Goal: Task Accomplishment & Management: Manage account settings

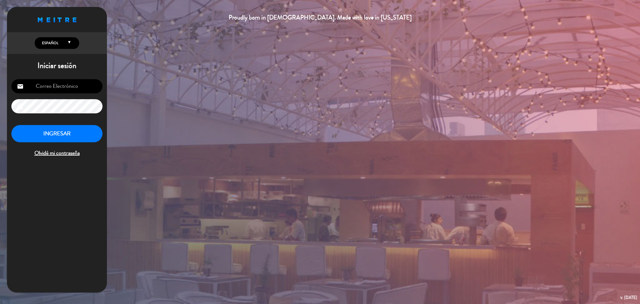
type input "[EMAIL_ADDRESS][DOMAIN_NAME]"
click at [71, 136] on button "INGRESAR" at bounding box center [56, 133] width 91 height 17
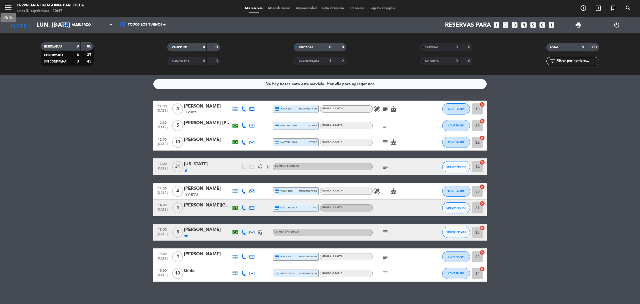
click at [7, 6] on icon "menu" at bounding box center [8, 7] width 8 height 8
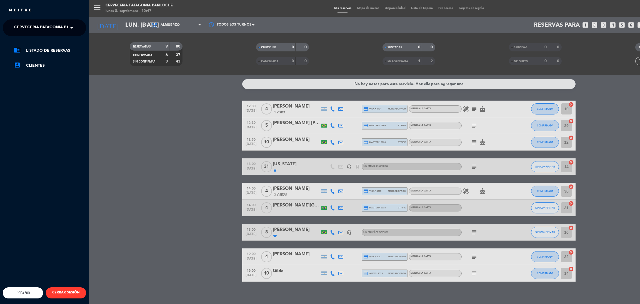
click at [73, 25] on span at bounding box center [72, 28] width 9 height 12
click at [54, 52] on span "Experiencia Tour Cervecero" at bounding box center [37, 51] width 63 height 6
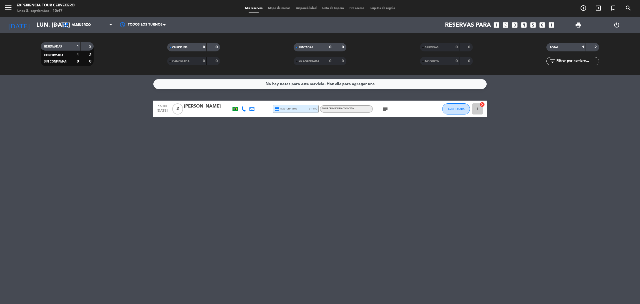
click at [309, 9] on span "Disponibilidad" at bounding box center [306, 8] width 26 height 3
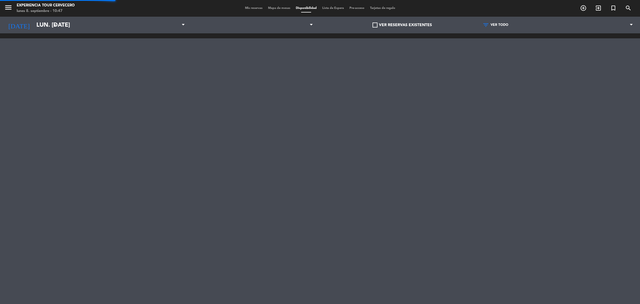
click at [275, 8] on span "Mapa de mesas" at bounding box center [279, 8] width 28 height 3
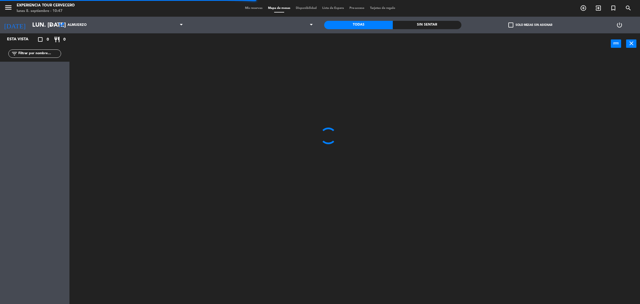
click at [275, 8] on span "Mapa de mesas" at bounding box center [279, 8] width 28 height 3
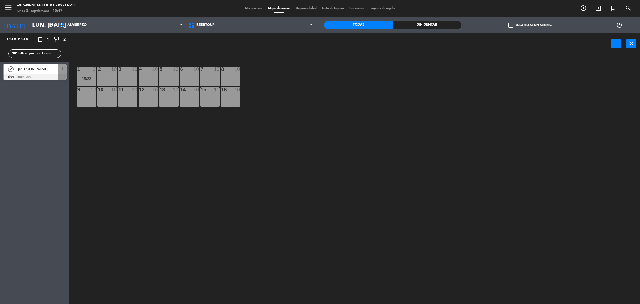
click at [49, 54] on input "text" at bounding box center [39, 54] width 43 height 6
type input "c"
click at [252, 9] on span "Mis reservas" at bounding box center [253, 8] width 23 height 3
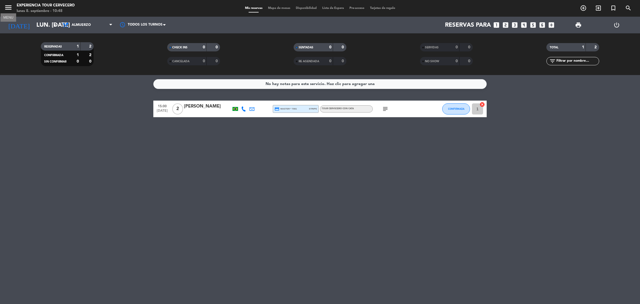
click at [4, 7] on icon "menu" at bounding box center [8, 7] width 8 height 8
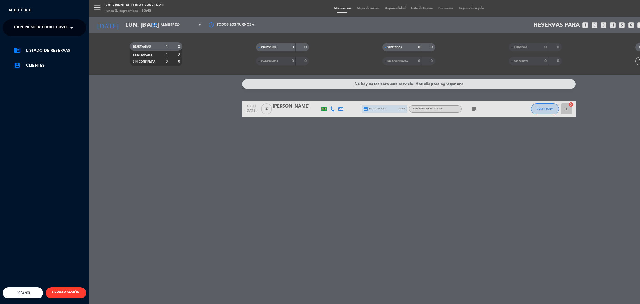
click at [36, 25] on span "Experiencia Tour Cervecero" at bounding box center [45, 28] width 63 height 12
click at [53, 44] on span "Cervecería Patagonia Bariloche" at bounding box center [42, 43] width 72 height 6
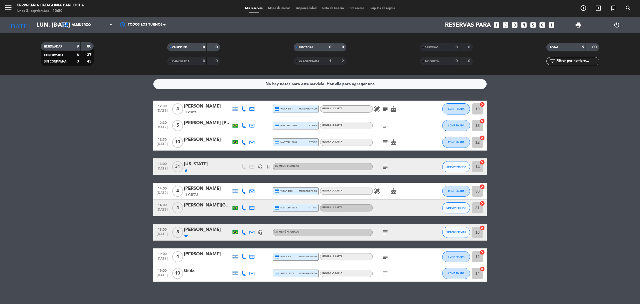
click at [276, 9] on span "Mapa de mesas" at bounding box center [279, 8] width 28 height 3
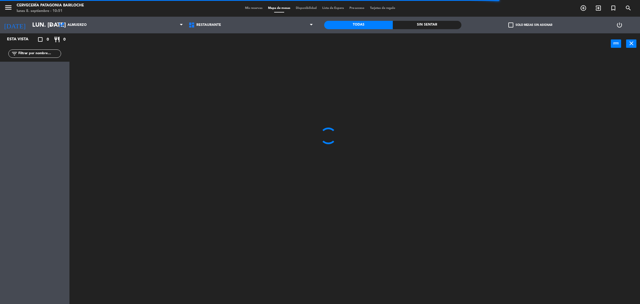
click at [13, 6] on span "menu" at bounding box center [10, 8] width 12 height 13
click at [8, 7] on icon "menu" at bounding box center [8, 7] width 8 height 8
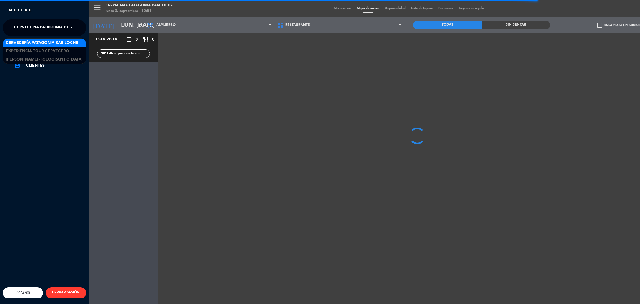
click at [75, 27] on span at bounding box center [72, 28] width 9 height 12
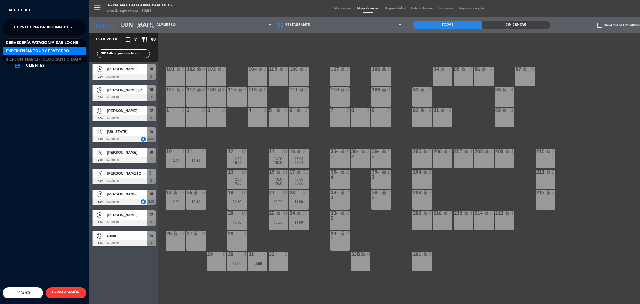
click at [50, 54] on div "Experiencia Tour Cervecero" at bounding box center [44, 51] width 83 height 8
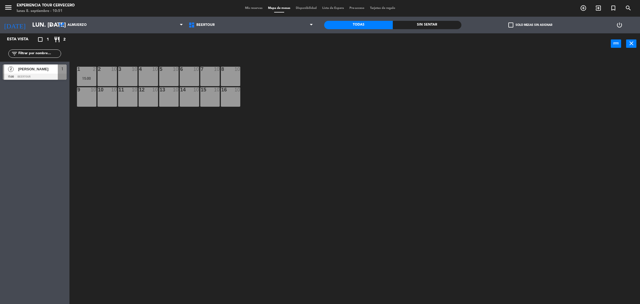
click at [29, 52] on input "text" at bounding box center [39, 54] width 43 height 6
drag, startPoint x: 29, startPoint y: 52, endPoint x: 20, endPoint y: 52, distance: 9.2
click at [20, 52] on input "vagner" at bounding box center [39, 54] width 43 height 6
type input "v"
click at [8, 4] on icon "menu" at bounding box center [8, 7] width 8 height 8
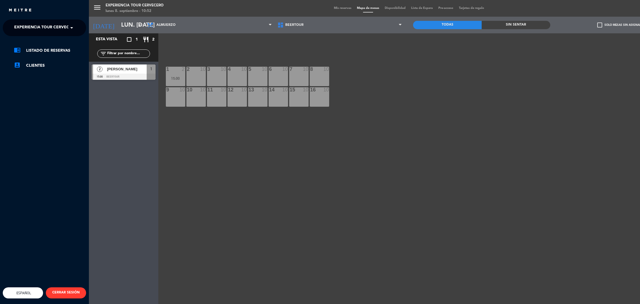
click at [46, 30] on span "Experiencia Tour Cervecero" at bounding box center [45, 28] width 63 height 12
click at [39, 40] on span "Cervecería Patagonia Bariloche" at bounding box center [42, 43] width 72 height 6
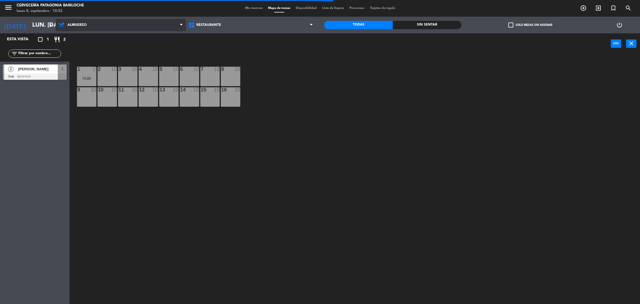
click at [91, 26] on span "Almuerzo" at bounding box center [121, 25] width 130 height 12
click at [41, 48] on div "filter_list" at bounding box center [34, 54] width 69 height 16
click at [41, 52] on input "text" at bounding box center [39, 54] width 43 height 6
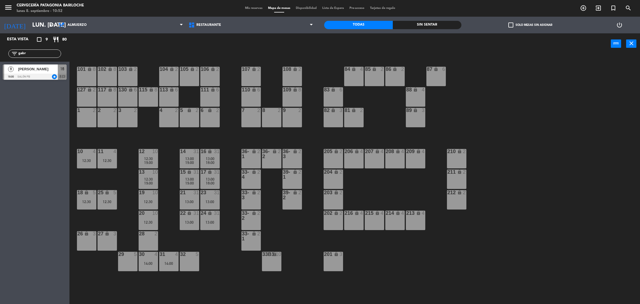
click at [21, 164] on div "Esta vista crop_square 9 restaurant 80 filter_list gabr 8 [PERSON_NAME] 18:00 S…" at bounding box center [34, 168] width 69 height 270
click at [29, 51] on input "gabr" at bounding box center [39, 54] width 43 height 6
type input "g"
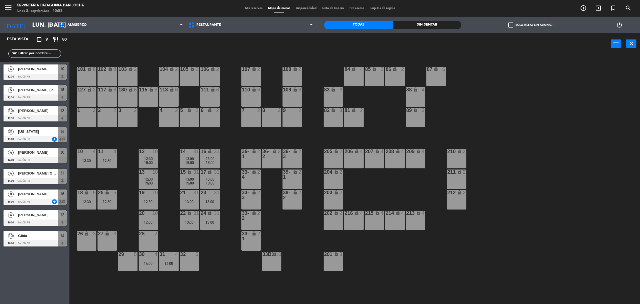
click at [10, 13] on span "menu" at bounding box center [10, 8] width 12 height 13
click at [9, 11] on icon "menu" at bounding box center [8, 7] width 8 height 8
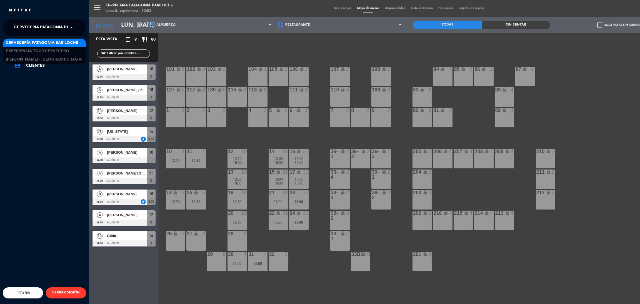
click at [44, 29] on span "Cervecería Patagonia Bariloche" at bounding box center [50, 28] width 72 height 12
click at [61, 49] on span "Experiencia Tour Cervecero" at bounding box center [37, 51] width 63 height 6
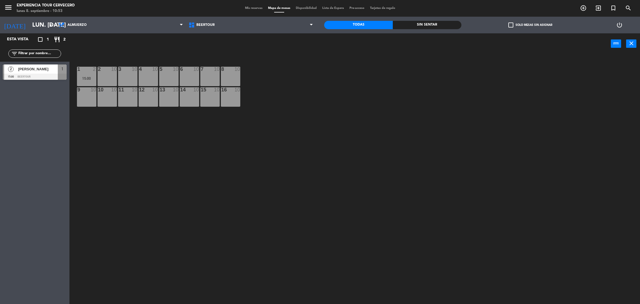
click at [40, 53] on input "text" at bounding box center [39, 54] width 43 height 6
click at [299, 10] on div "Mis reservas Mapa de mesas Disponibilidad Lista de Espera Pre-acceso Tarjetas d…" at bounding box center [320, 8] width 156 height 5
click at [300, 9] on span "Disponibilidad" at bounding box center [306, 8] width 26 height 3
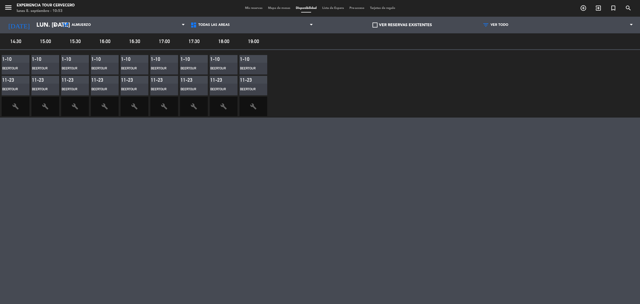
click at [274, 8] on span "Mapa de mesas" at bounding box center [279, 8] width 28 height 3
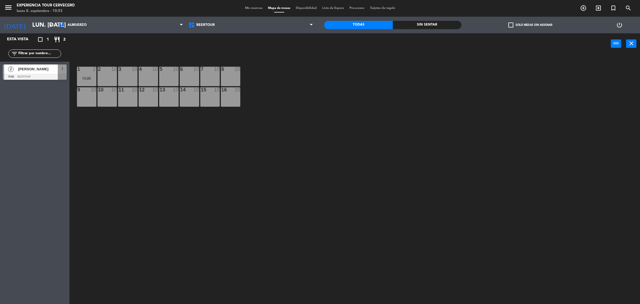
click at [32, 57] on div "filter_list" at bounding box center [34, 53] width 53 height 8
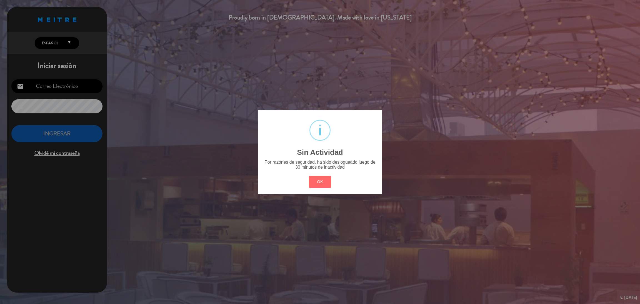
type input "[EMAIL_ADDRESS][DOMAIN_NAME]"
click at [317, 177] on button "OK" at bounding box center [320, 182] width 22 height 12
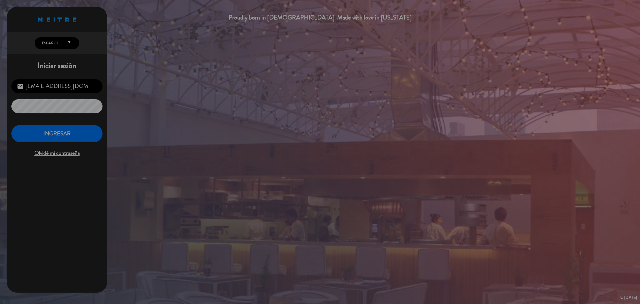
click at [320, 173] on div "? ! i Sin Actividad × Por razones de seguridad, ha sido deslogueado luego de 30…" at bounding box center [320, 152] width 62 height 42
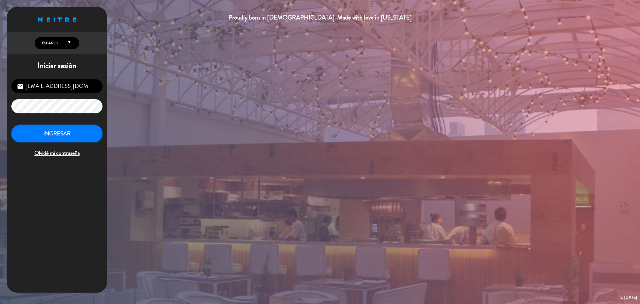
click at [79, 139] on button "INGRESAR" at bounding box center [56, 133] width 91 height 17
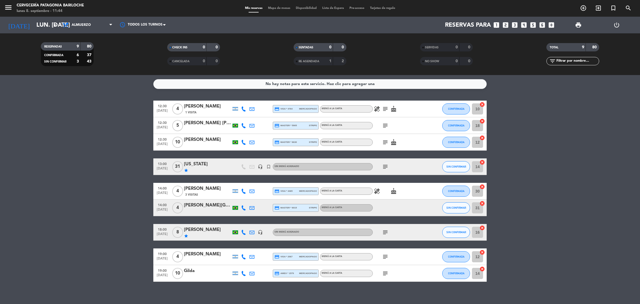
click at [299, 7] on span "Disponibilidad" at bounding box center [306, 8] width 26 height 3
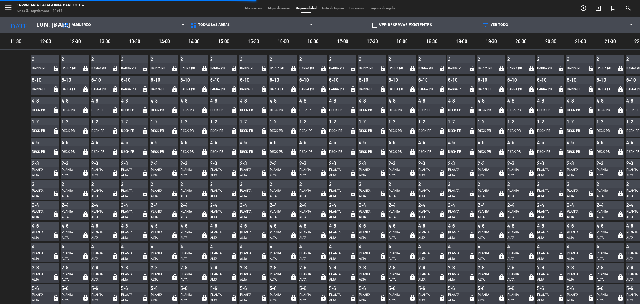
scroll to position [0, 20]
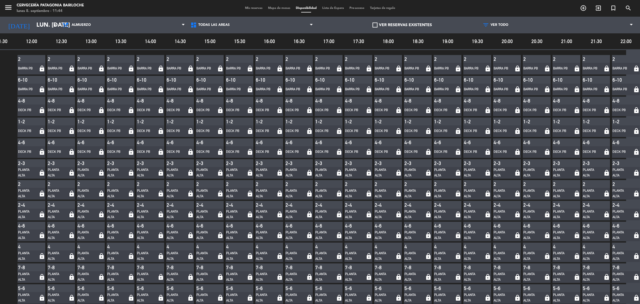
click at [268, 7] on span "Mapa de mesas" at bounding box center [279, 8] width 28 height 3
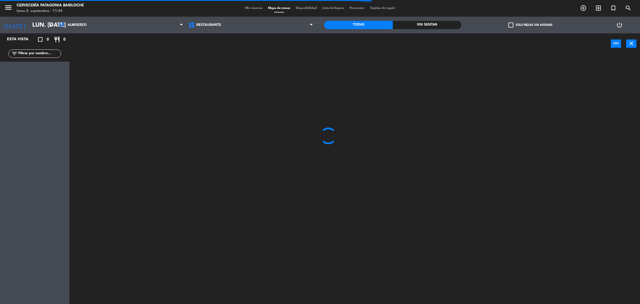
click at [52, 55] on input "text" at bounding box center [39, 54] width 43 height 6
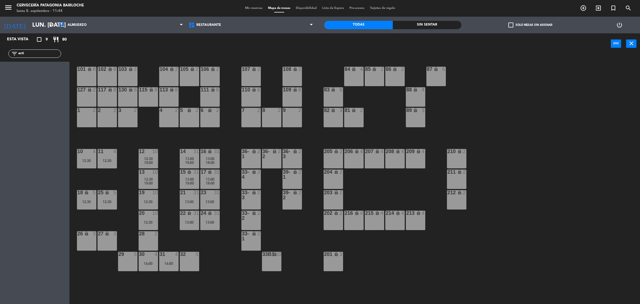
click at [51, 54] on input "acti" at bounding box center [39, 54] width 43 height 6
type input "a"
click at [51, 54] on input "active" at bounding box center [39, 54] width 43 height 6
type input "a"
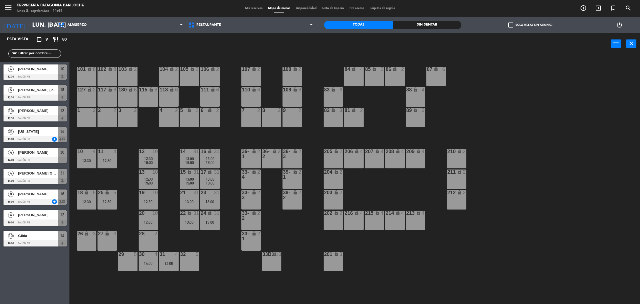
click at [42, 56] on input "text" at bounding box center [39, 54] width 43 height 6
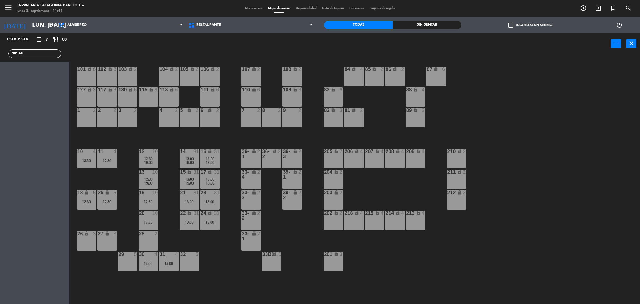
type input "A"
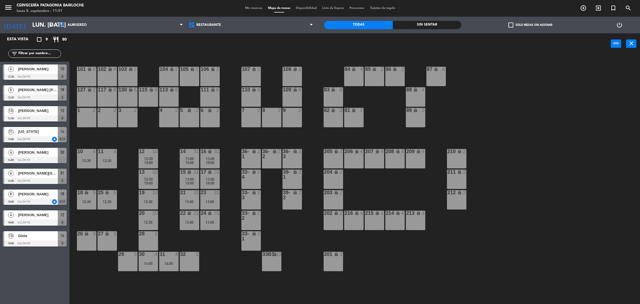
click at [30, 52] on input "text" at bounding box center [39, 54] width 43 height 6
click at [41, 51] on input "text" at bounding box center [39, 54] width 43 height 6
click at [44, 51] on input "text" at bounding box center [39, 54] width 43 height 6
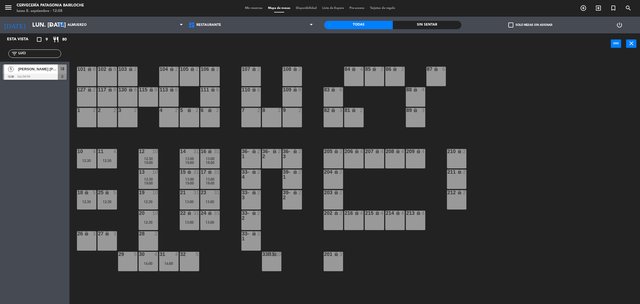
type input "LUCI"
click at [14, 232] on div "Esta vista crop_square 9 restaurant 80 filter_list LUCI 5 [PERSON_NAME] [PERSON…" at bounding box center [34, 168] width 69 height 270
click at [35, 74] on div at bounding box center [35, 77] width 64 height 6
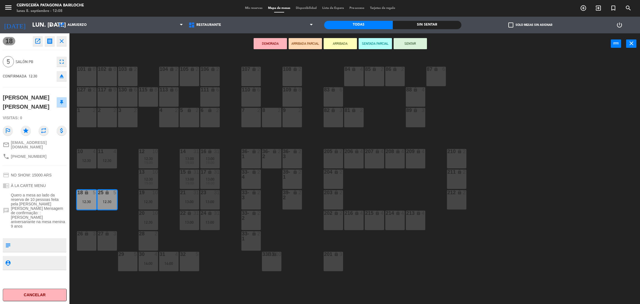
click at [333, 43] on button "ARRIBADA" at bounding box center [339, 43] width 33 height 11
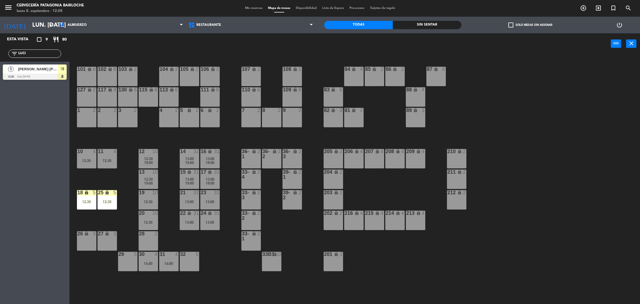
drag, startPoint x: 38, startPoint y: 51, endPoint x: 0, endPoint y: 52, distance: 37.8
click at [0, 52] on div "filter_list LUCI" at bounding box center [34, 54] width 69 height 16
type input "SAB"
click at [24, 67] on span "[PERSON_NAME]" at bounding box center [38, 69] width 40 height 6
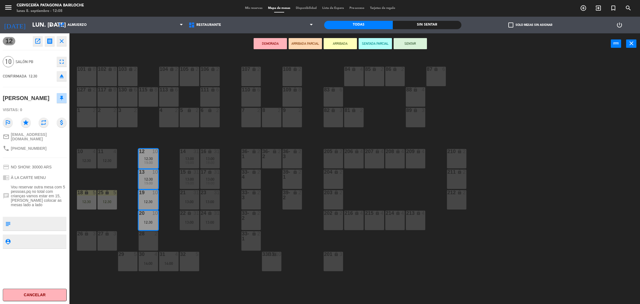
click at [338, 44] on button "ARRIBADA" at bounding box center [339, 43] width 33 height 11
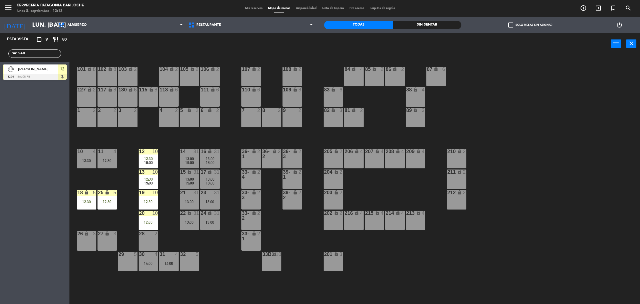
drag, startPoint x: 40, startPoint y: 54, endPoint x: 1, endPoint y: 62, distance: 39.7
click at [0, 61] on div "Esta vista crop_square 9 restaurant 80 filter_list SAB 10 [PERSON_NAME] 12:30 S…" at bounding box center [34, 57] width 69 height 49
type input "[PERSON_NAME]"
click at [36, 161] on div "Esta vista crop_square 9 restaurant 80 filter_list [PERSON_NAME] 4 [PERSON_NAME…" at bounding box center [34, 168] width 69 height 270
click at [44, 76] on div at bounding box center [35, 77] width 64 height 6
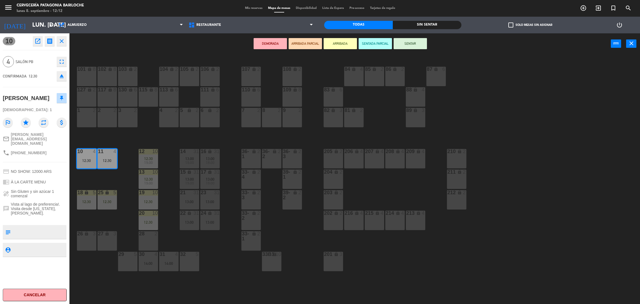
click at [336, 43] on button "ARRIBADA" at bounding box center [339, 43] width 33 height 11
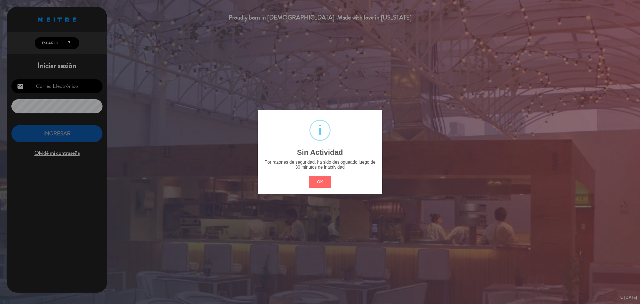
type input "[EMAIL_ADDRESS][DOMAIN_NAME]"
click at [315, 183] on button "OK" at bounding box center [320, 182] width 22 height 12
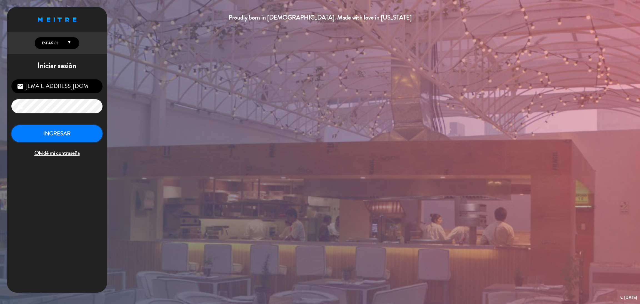
click at [57, 135] on button "INGRESAR" at bounding box center [56, 133] width 91 height 17
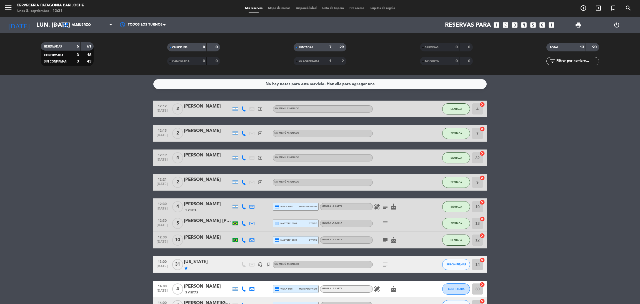
click at [305, 8] on span "Disponibilidad" at bounding box center [306, 8] width 26 height 3
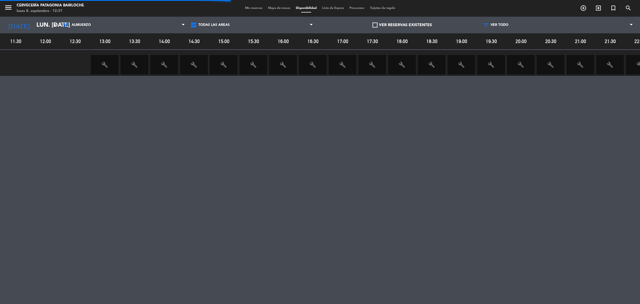
scroll to position [0, 20]
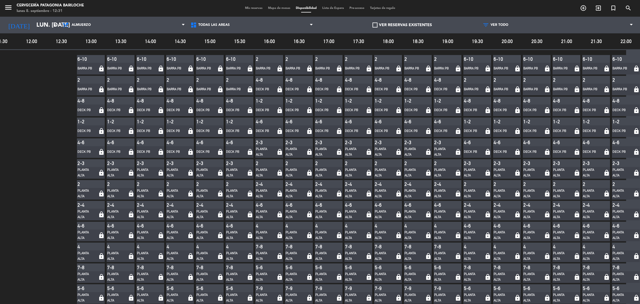
click at [270, 8] on span "Mapa de mesas" at bounding box center [279, 8] width 28 height 3
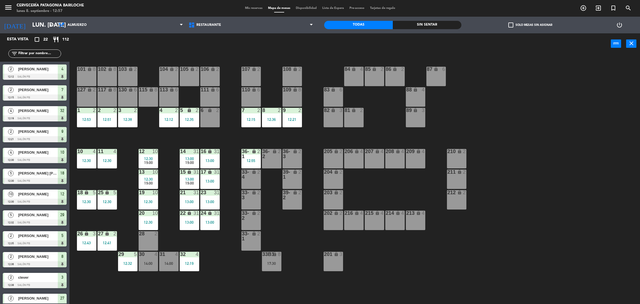
click at [29, 52] on input "text" at bounding box center [39, 54] width 43 height 6
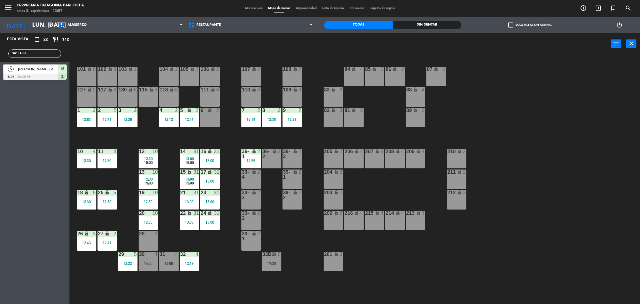
click at [108, 51] on div "power_input close" at bounding box center [339, 43] width 541 height 21
click at [46, 55] on input "LUCI" at bounding box center [39, 54] width 43 height 6
type input "L"
type input "l"
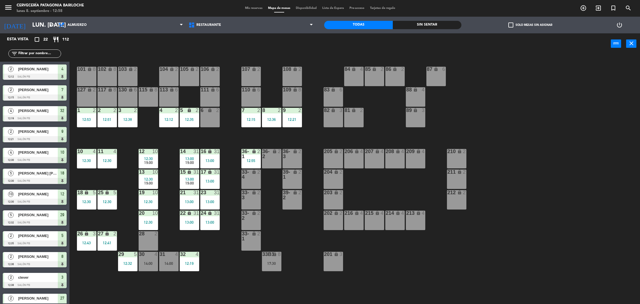
click at [158, 44] on div "power_input close" at bounding box center [339, 43] width 541 height 21
click at [153, 161] on div "19:00" at bounding box center [148, 162] width 19 height 4
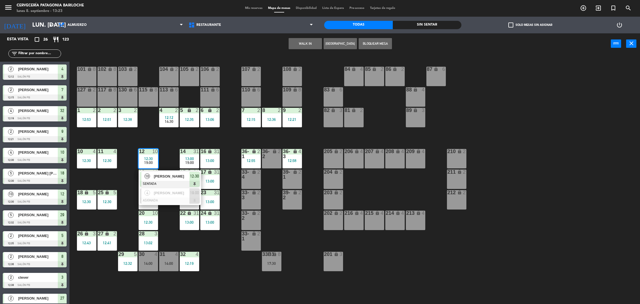
click at [163, 142] on div "101 lock 8 102 lock 8 104 lock 2 105 lock 2 106 lock 2 103 lock 2 107 lock 2 10…" at bounding box center [358, 182] width 564 height 250
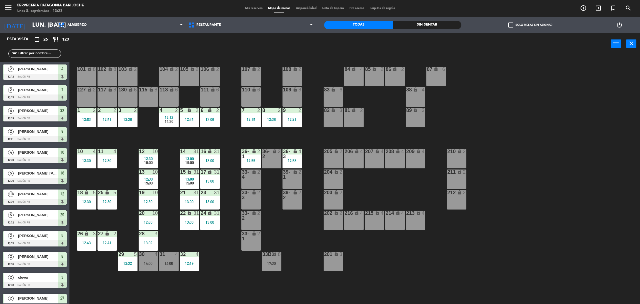
click at [194, 266] on div "32 4 12:19" at bounding box center [189, 261] width 19 height 19
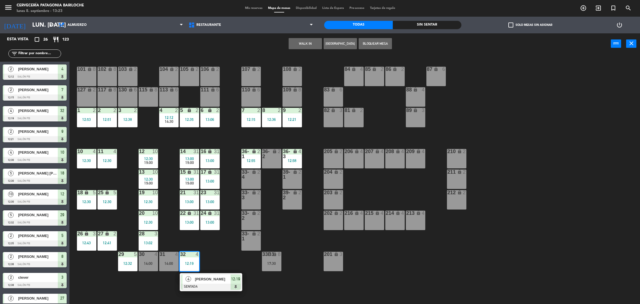
click at [312, 44] on button "WALK IN" at bounding box center [304, 43] width 33 height 11
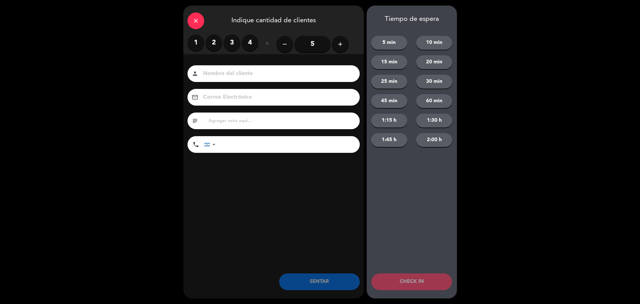
click at [391, 121] on button "1:15 h" at bounding box center [389, 121] width 36 height 14
click at [395, 121] on button "1:15 h" at bounding box center [389, 121] width 36 height 14
click at [396, 122] on button "1:15 h" at bounding box center [389, 121] width 36 height 14
click at [345, 48] on button "add" at bounding box center [340, 44] width 17 height 17
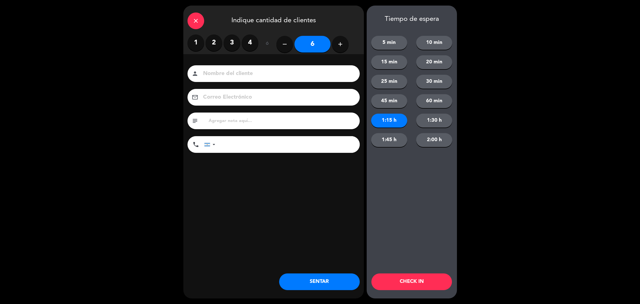
click at [313, 47] on input "6" at bounding box center [312, 44] width 36 height 17
click at [303, 78] on input at bounding box center [277, 74] width 150 height 10
type input "[PERSON_NAME]"
click at [291, 141] on input "tel" at bounding box center [290, 144] width 139 height 17
type input "2995015245"
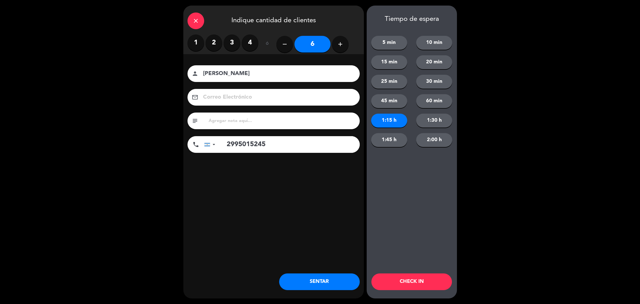
click at [328, 280] on button "SENTAR" at bounding box center [319, 281] width 81 height 17
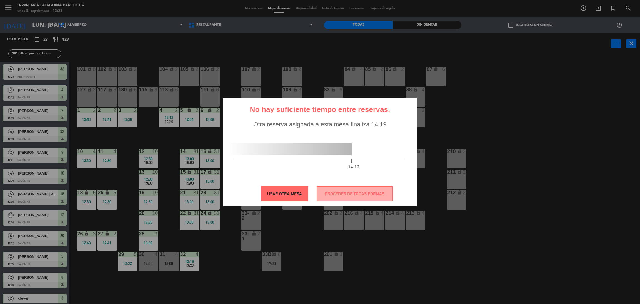
click at [291, 194] on button "USAR OTRA MESA" at bounding box center [284, 193] width 47 height 15
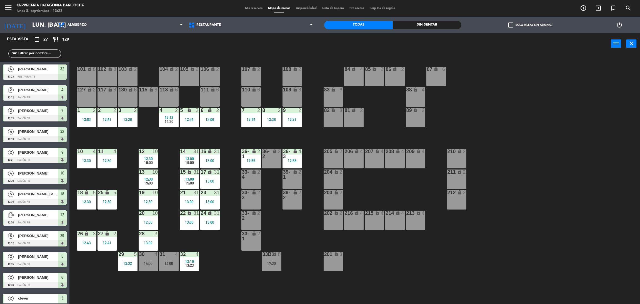
click at [192, 265] on span "13:23" at bounding box center [189, 265] width 9 height 4
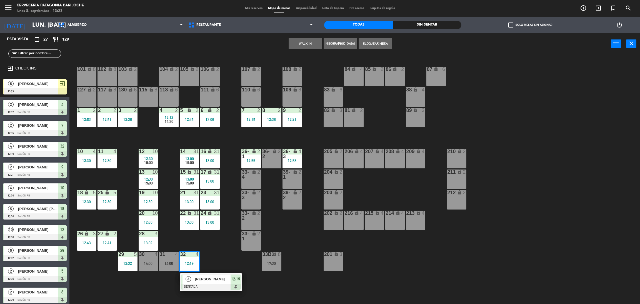
click at [40, 84] on span "[PERSON_NAME]" at bounding box center [38, 84] width 40 height 6
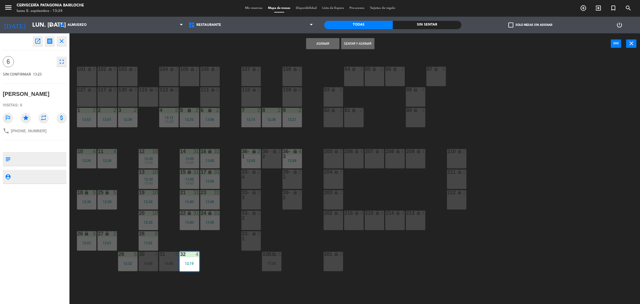
click at [212, 240] on div "101 lock 8 102 lock 8 104 lock 2 105 lock 2 106 lock 2 103 lock 2 107 lock 2 10…" at bounding box center [358, 182] width 564 height 250
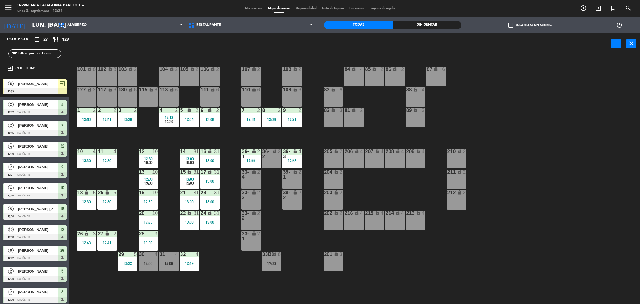
click at [189, 259] on div "32 4 12:19" at bounding box center [189, 261] width 19 height 19
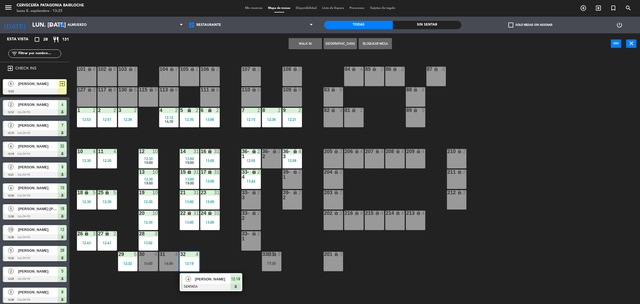
click at [240, 261] on div "101 lock 8 102 lock 8 104 lock 2 105 lock 2 106 lock 2 103 lock 2 107 lock 2 10…" at bounding box center [358, 182] width 564 height 250
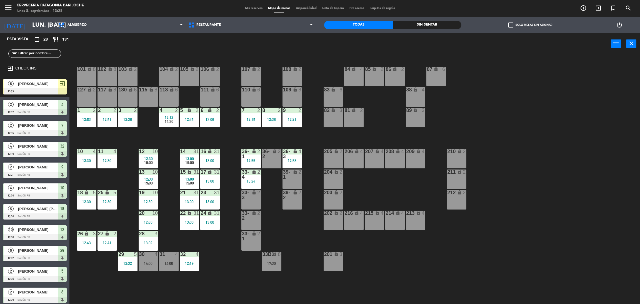
click at [51, 88] on div at bounding box center [35, 91] width 64 height 6
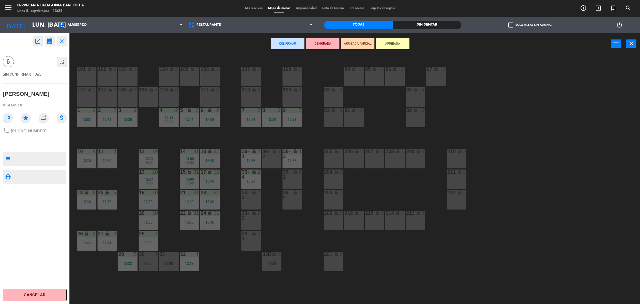
click at [209, 197] on div "23 31 13:00" at bounding box center [209, 199] width 19 height 19
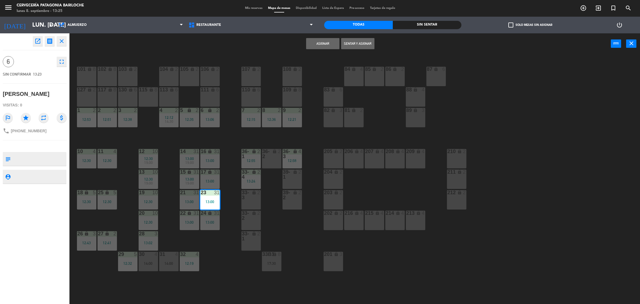
click at [234, 204] on div "101 lock 8 102 lock 8 104 lock 2 105 lock 2 106 lock 2 103 lock 2 107 lock 2 10…" at bounding box center [358, 182] width 564 height 250
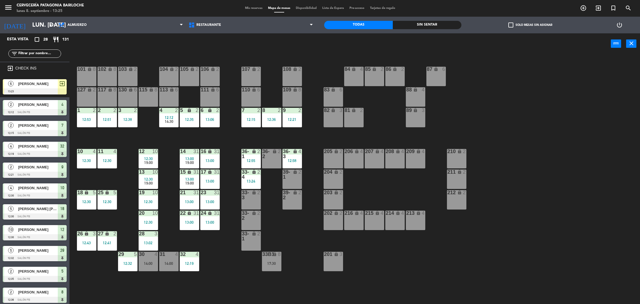
click at [186, 262] on div "12:19" at bounding box center [189, 263] width 19 height 4
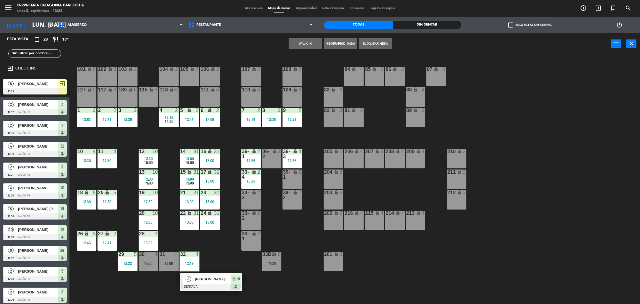
click at [44, 87] on div "[PERSON_NAME]" at bounding box center [37, 83] width 40 height 9
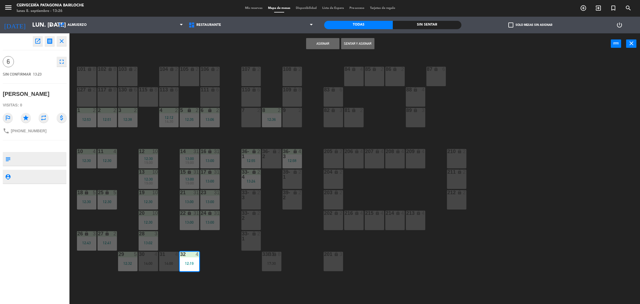
click at [52, 41] on icon "receipt" at bounding box center [49, 41] width 7 height 7
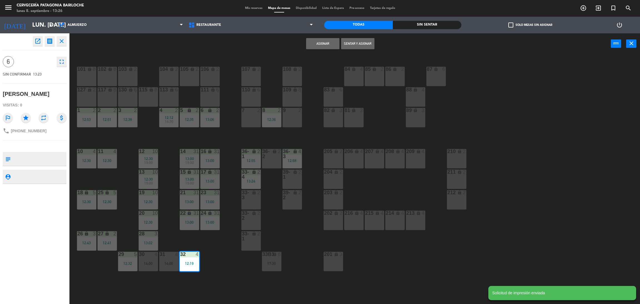
click at [39, 42] on icon "open_in_new" at bounding box center [37, 41] width 7 height 7
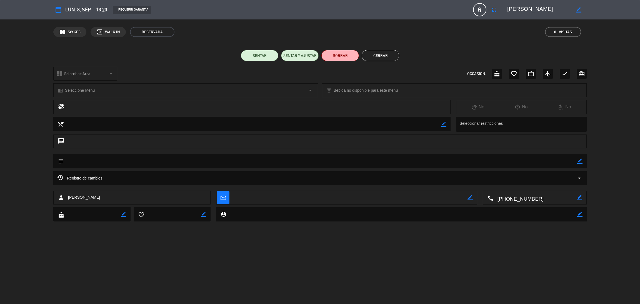
click at [579, 10] on icon "border_color" at bounding box center [578, 9] width 5 height 5
click at [103, 10] on span "13:23" at bounding box center [101, 10] width 11 height 8
click at [106, 12] on span "13:23" at bounding box center [101, 10] width 11 height 8
click at [111, 11] on div "REQUERIR GARANTÍA" at bounding box center [290, 10] width 363 height 9
click at [105, 11] on span "13:23" at bounding box center [101, 10] width 11 height 8
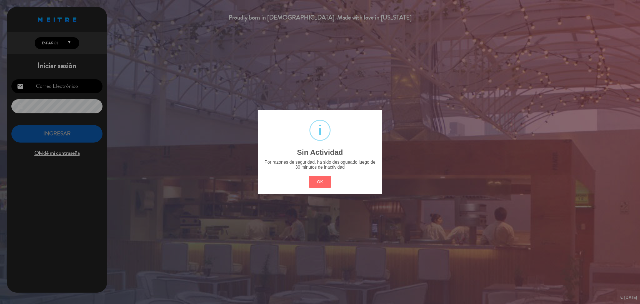
type input "[EMAIL_ADDRESS][DOMAIN_NAME]"
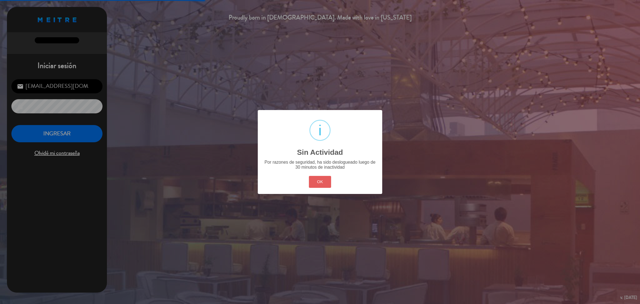
click at [324, 180] on button "OK" at bounding box center [320, 182] width 22 height 12
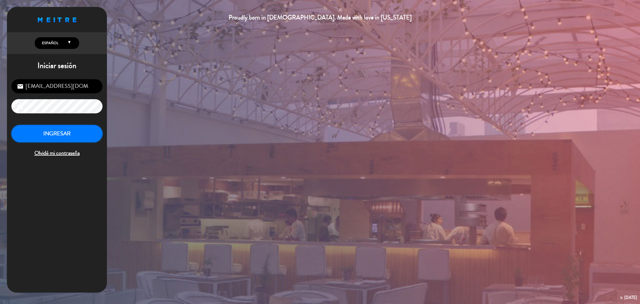
click at [75, 129] on button "INGRESAR" at bounding box center [56, 133] width 91 height 17
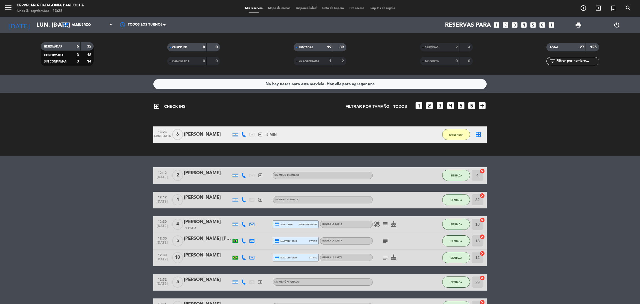
click at [284, 9] on span "Mapa de mesas" at bounding box center [279, 8] width 28 height 3
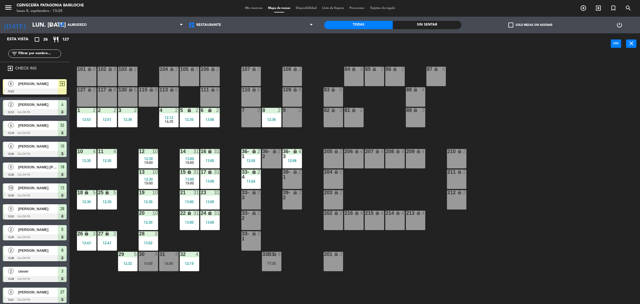
click at [34, 88] on div at bounding box center [35, 91] width 64 height 6
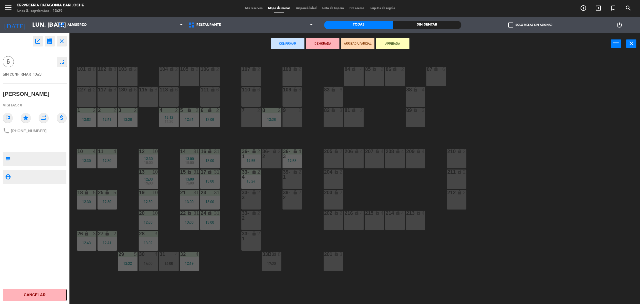
click at [61, 60] on icon "fullscreen" at bounding box center [61, 61] width 7 height 7
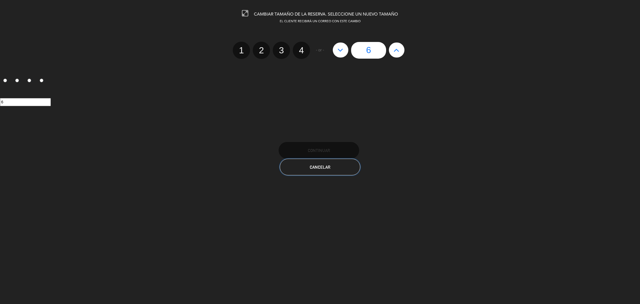
click at [332, 167] on button "Cancelar" at bounding box center [320, 167] width 81 height 17
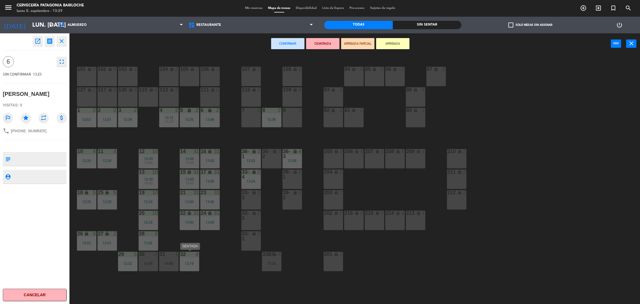
click at [193, 257] on div "32 4 12:19" at bounding box center [189, 261] width 19 height 19
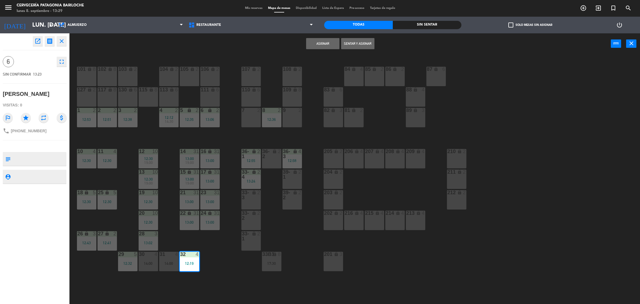
click at [244, 47] on div "Asignar Sentar y Asignar power_input close" at bounding box center [339, 43] width 541 height 21
click at [37, 42] on icon "open_in_new" at bounding box center [37, 41] width 7 height 7
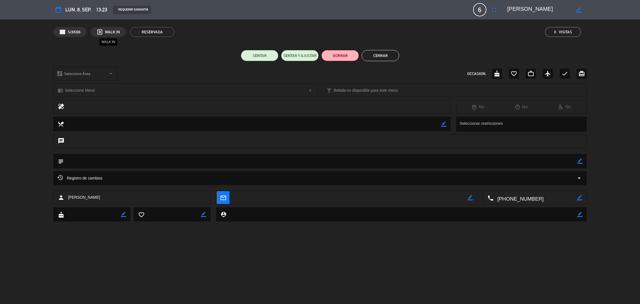
click at [104, 31] on div "exit_to_app WALK IN" at bounding box center [108, 32] width 35 height 10
click at [104, 11] on span "13:23" at bounding box center [101, 10] width 11 height 8
click at [605, 76] on div "dashboard Seleccione Área arrow_drop_down OCCASION: cake favorite_border work_o…" at bounding box center [320, 76] width 640 height 19
click at [387, 57] on button "Cerrar" at bounding box center [380, 55] width 37 height 11
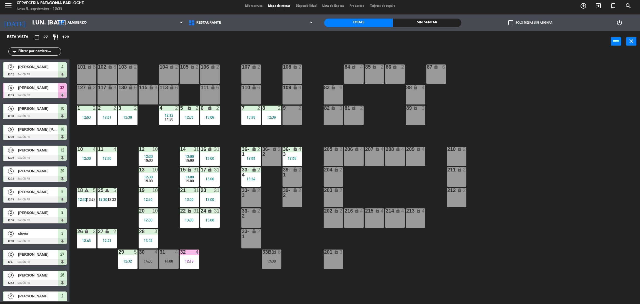
scroll to position [11, 0]
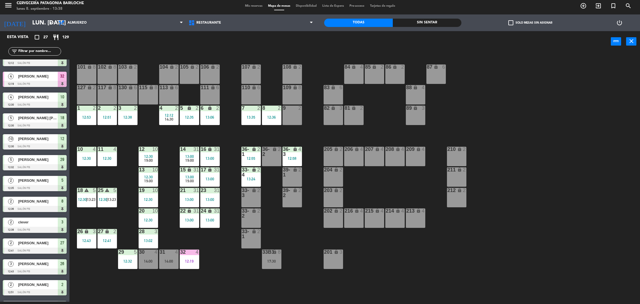
click at [43, 50] on input "text" at bounding box center [39, 51] width 43 height 6
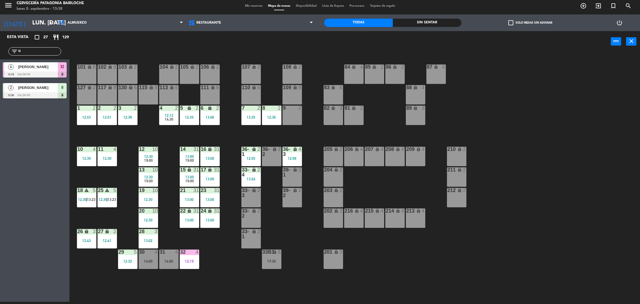
type input "t"
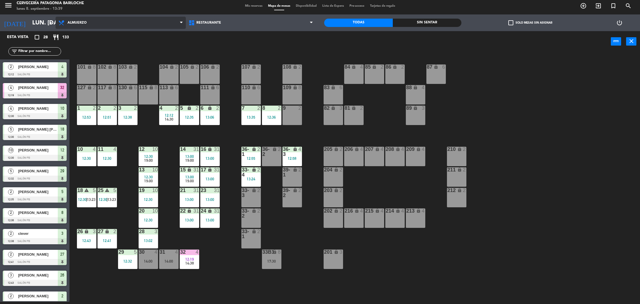
click at [121, 20] on span "Almuerzo" at bounding box center [121, 23] width 130 height 12
click at [122, 37] on ng-component "menu Cervecería Patagonia Bariloche lunes 8. septiembre - 13:39 Mis reservas Ma…" at bounding box center [320, 151] width 640 height 306
click at [41, 52] on input "text" at bounding box center [39, 51] width 43 height 6
click at [145, 37] on div "power_input close" at bounding box center [339, 41] width 541 height 21
click at [49, 51] on input "text" at bounding box center [39, 51] width 43 height 6
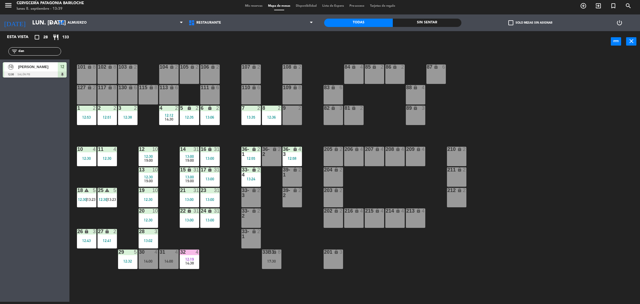
type input "dan"
click at [77, 48] on div "power_input close" at bounding box center [339, 41] width 541 height 21
drag, startPoint x: 27, startPoint y: 48, endPoint x: 0, endPoint y: 48, distance: 27.5
click at [0, 48] on div "filter_list [PERSON_NAME]" at bounding box center [34, 51] width 69 height 16
type input "t"
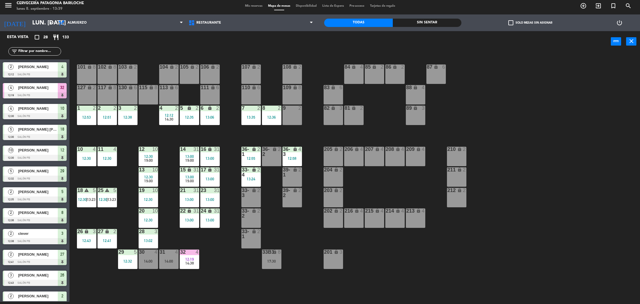
click at [139, 42] on div "power_input close" at bounding box center [339, 41] width 541 height 21
click at [26, 51] on input "text" at bounding box center [39, 51] width 43 height 6
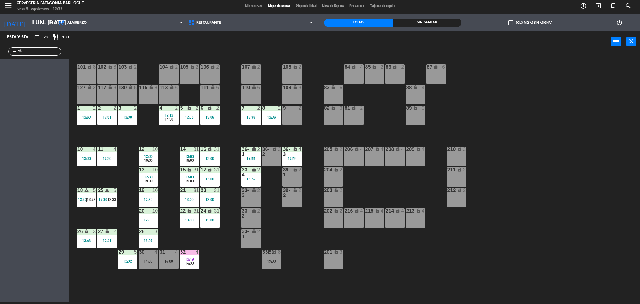
type input "t"
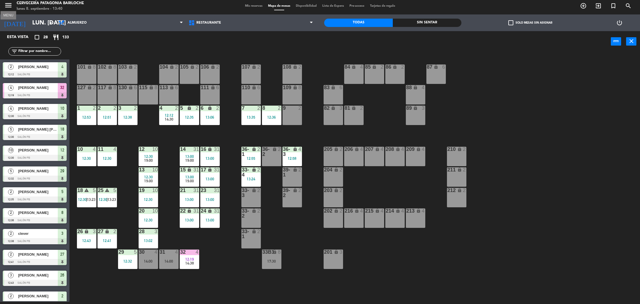
click at [12, 6] on icon "menu" at bounding box center [8, 5] width 8 height 8
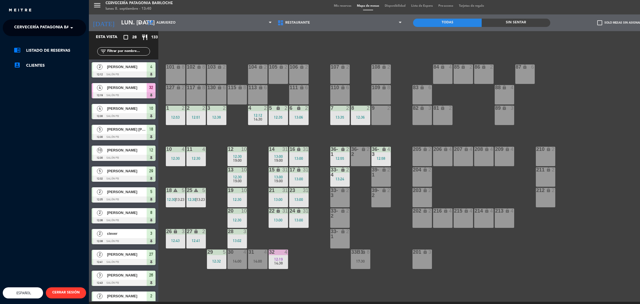
click at [46, 23] on span "Cervecería Patagonia Bariloche" at bounding box center [50, 28] width 72 height 12
click at [51, 50] on span "Experiencia Tour Cervecero" at bounding box center [37, 51] width 63 height 6
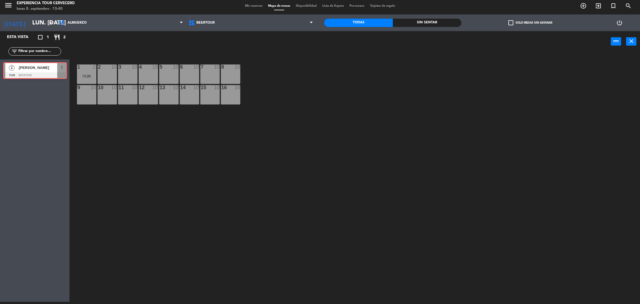
click at [24, 70] on div "2 [PERSON_NAME] 15:00 Beertour 1 2 [PERSON_NAME] 15:00 Beertour 1" at bounding box center [34, 70] width 69 height 22
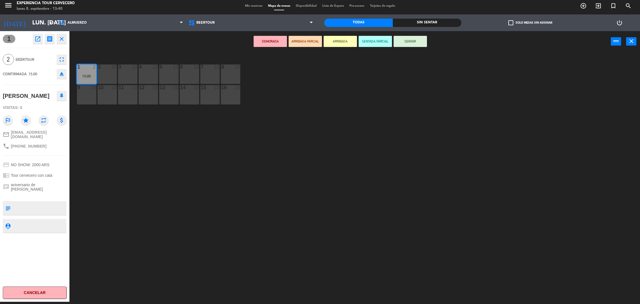
click at [346, 44] on button "ARRIBADA" at bounding box center [339, 41] width 33 height 11
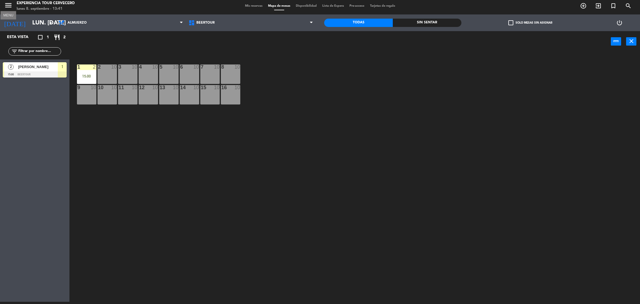
click at [8, 6] on icon "menu" at bounding box center [8, 5] width 8 height 8
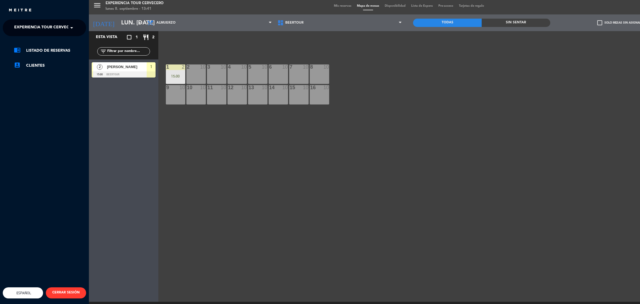
click at [24, 23] on span "Experiencia Tour Cervecero" at bounding box center [45, 28] width 63 height 12
click at [54, 42] on span "Cervecería Patagonia Bariloche" at bounding box center [42, 43] width 72 height 6
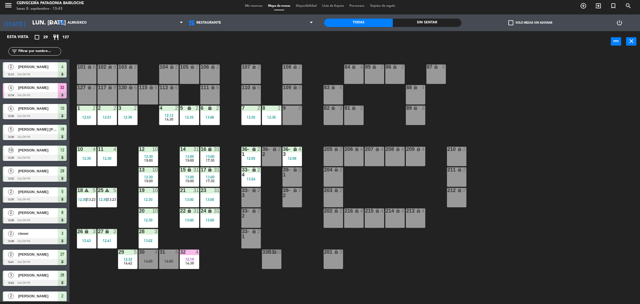
click at [46, 47] on div "filter_list" at bounding box center [34, 51] width 53 height 8
click at [45, 50] on input "text" at bounding box center [39, 51] width 43 height 6
click at [26, 50] on input "text" at bounding box center [39, 51] width 43 height 6
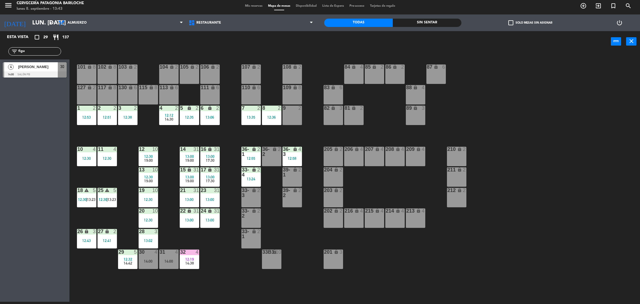
type input "figu"
click at [26, 73] on div at bounding box center [35, 74] width 64 height 6
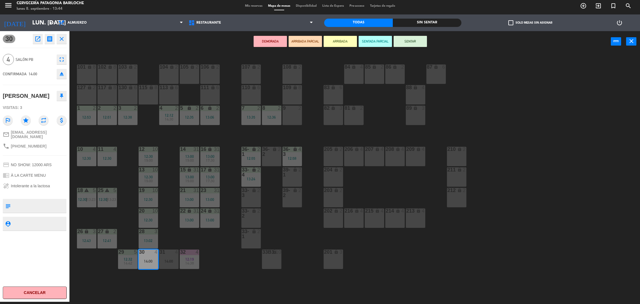
click at [338, 43] on button "ARRIBADA" at bounding box center [339, 41] width 33 height 11
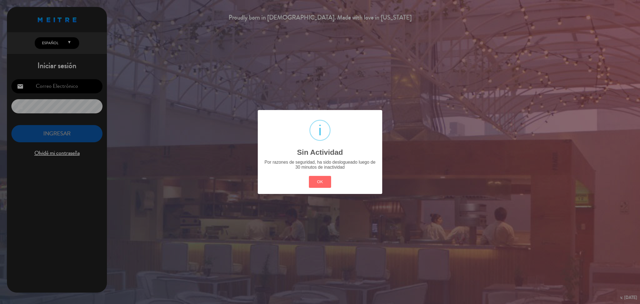
type input "[EMAIL_ADDRESS][DOMAIN_NAME]"
click at [317, 181] on button "OK" at bounding box center [320, 182] width 22 height 12
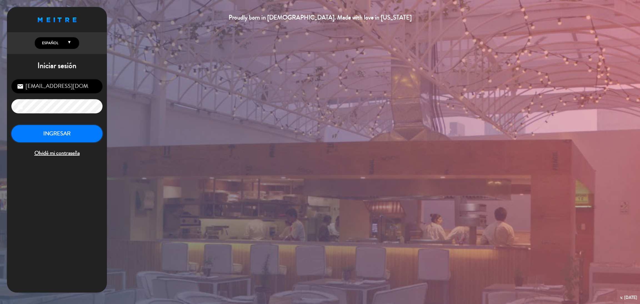
click at [49, 139] on button "INGRESAR" at bounding box center [56, 133] width 91 height 17
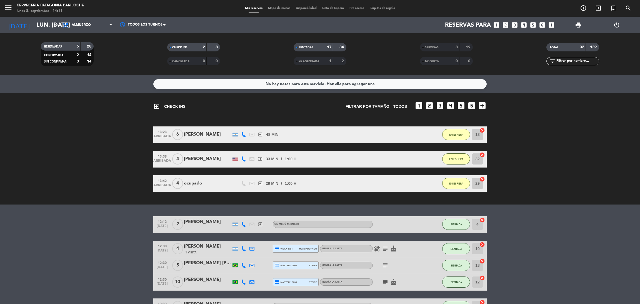
click at [313, 7] on span "Disponibilidad" at bounding box center [306, 8] width 26 height 3
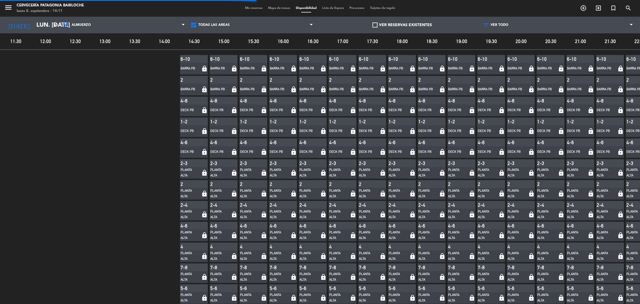
scroll to position [0, 20]
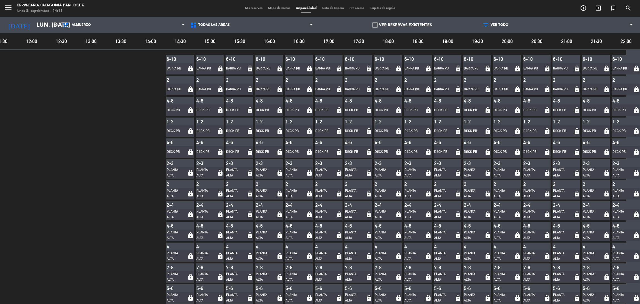
click at [271, 10] on span "Mapa de mesas" at bounding box center [279, 8] width 28 height 3
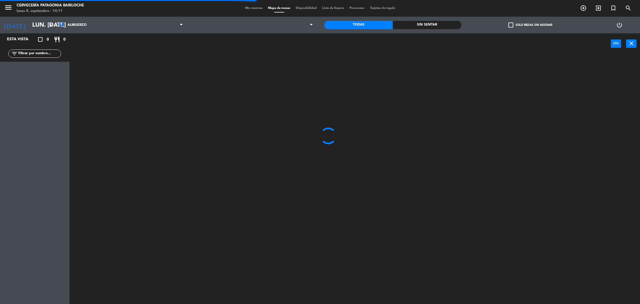
click at [39, 52] on input "text" at bounding box center [39, 54] width 43 height 6
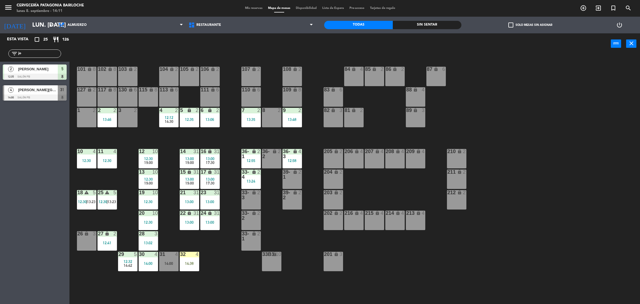
type input "jo"
click at [22, 170] on div "Esta vista crop_square 25 restaurant 126 filter_list jo 2 [PERSON_NAME] 12:35 S…" at bounding box center [34, 168] width 69 height 270
click at [33, 95] on div at bounding box center [35, 97] width 64 height 6
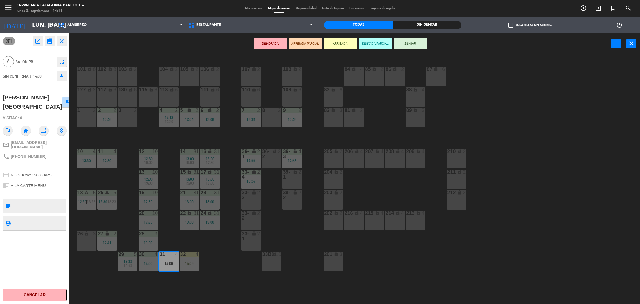
click at [343, 42] on button "ARRIBADA" at bounding box center [339, 43] width 33 height 11
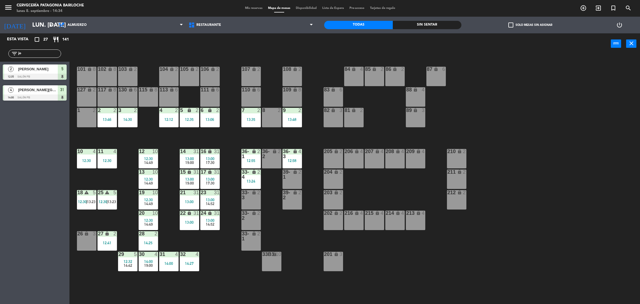
click at [26, 51] on input "jo" at bounding box center [39, 54] width 43 height 6
type input "j"
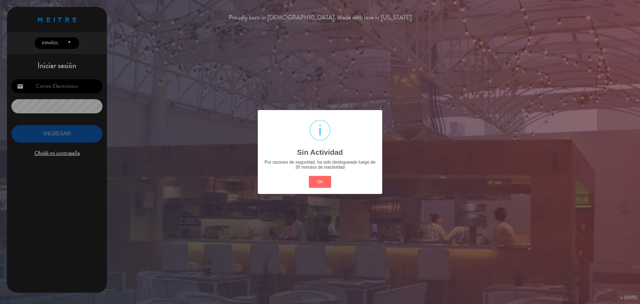
type input "[EMAIL_ADDRESS][DOMAIN_NAME]"
click at [317, 178] on button "OK" at bounding box center [320, 182] width 22 height 12
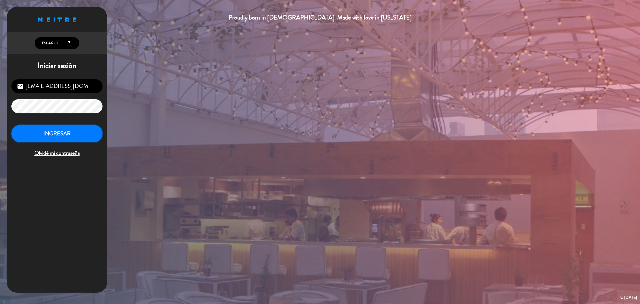
click at [67, 129] on button "INGRESAR" at bounding box center [56, 133] width 91 height 17
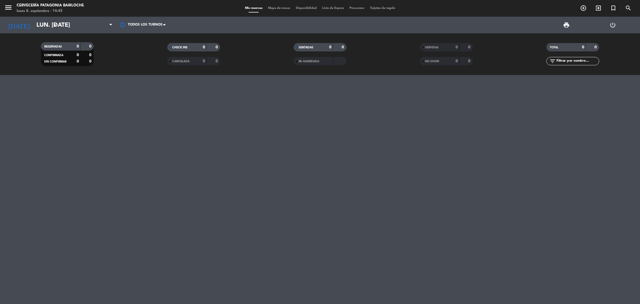
click at [275, 9] on span "Mapa de mesas" at bounding box center [279, 8] width 28 height 3
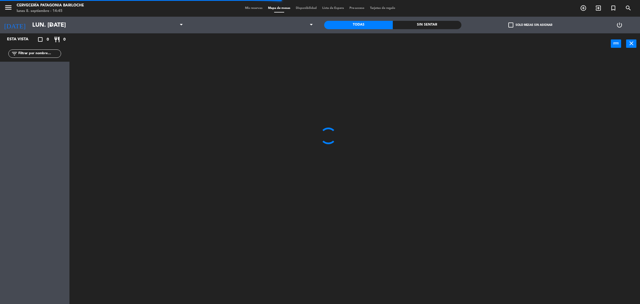
click at [54, 52] on input "text" at bounding box center [39, 54] width 43 height 6
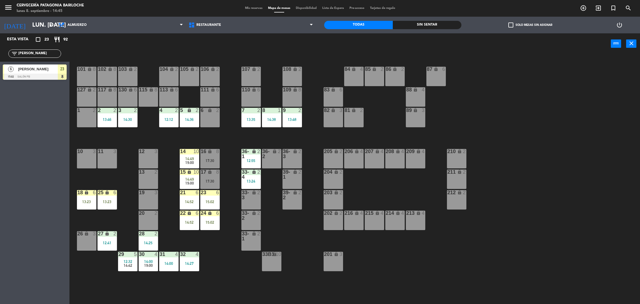
type input "[PERSON_NAME]"
click at [40, 72] on div "[PERSON_NAME]" at bounding box center [37, 68] width 40 height 9
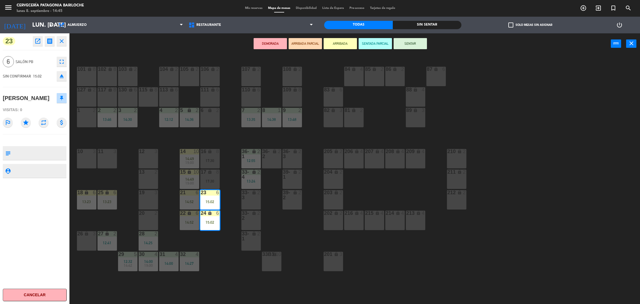
click at [139, 42] on div "DEMORADA ARRIBADA PARCIAL ARRIBADA SENTADA PARCIAL SENTAR power_input close" at bounding box center [339, 43] width 541 height 21
click at [61, 40] on icon "close" at bounding box center [61, 41] width 7 height 7
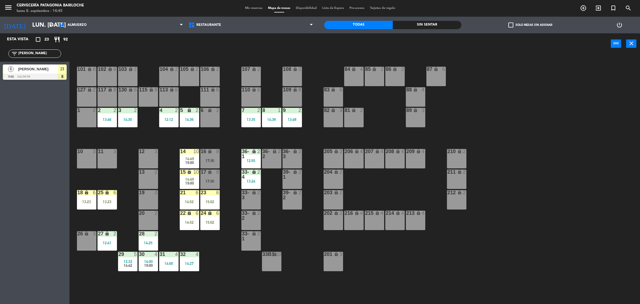
drag, startPoint x: 53, startPoint y: 48, endPoint x: 44, endPoint y: 49, distance: 8.6
click at [44, 49] on div "filter_list [PERSON_NAME]" at bounding box center [34, 54] width 69 height 16
drag, startPoint x: 41, startPoint y: 52, endPoint x: 0, endPoint y: 52, distance: 41.1
click at [0, 52] on div "filter_list [PERSON_NAME]" at bounding box center [34, 54] width 69 height 16
click at [53, 54] on input "[PERSON_NAME]" at bounding box center [39, 54] width 43 height 6
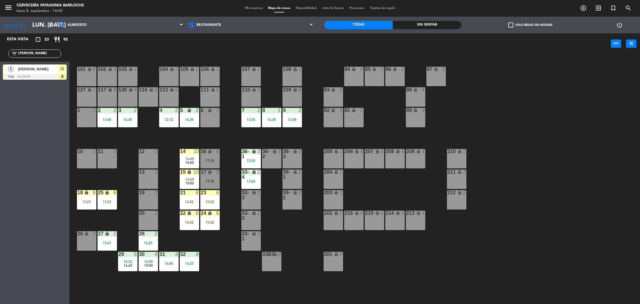
click at [42, 71] on span "[PERSON_NAME]" at bounding box center [38, 69] width 40 height 6
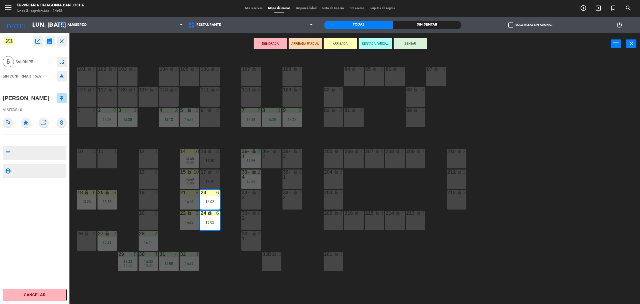
click at [335, 45] on button "ARRIBADA" at bounding box center [339, 43] width 33 height 11
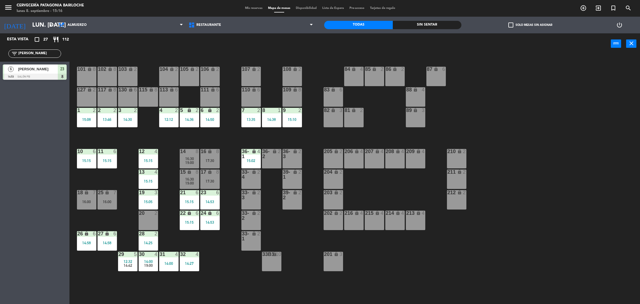
click at [35, 54] on input "[PERSON_NAME]" at bounding box center [39, 54] width 43 height 6
drag, startPoint x: 35, startPoint y: 54, endPoint x: 0, endPoint y: 62, distance: 35.8
click at [0, 62] on div "Esta vista crop_square 27 restaurant 112 filter_list [PERSON_NAME] 6 [PERSON_NA…" at bounding box center [34, 57] width 69 height 49
type input "[PERSON_NAME]"
click at [38, 77] on div at bounding box center [35, 77] width 64 height 6
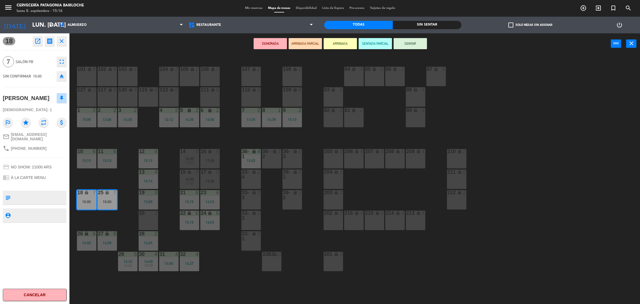
click at [343, 42] on button "ARRIBADA" at bounding box center [339, 43] width 33 height 11
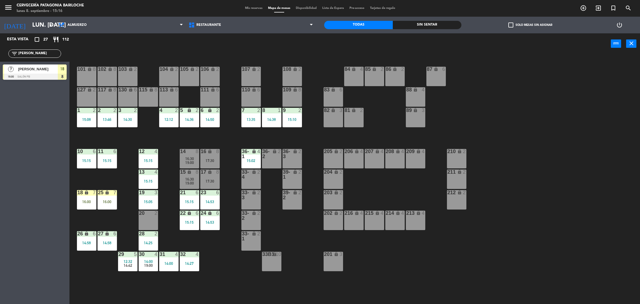
drag, startPoint x: 39, startPoint y: 57, endPoint x: 0, endPoint y: 37, distance: 43.5
click at [0, 37] on div "Esta vista crop_square 27 restaurant 112 filter_list [PERSON_NAME] ma 7 [PERSON…" at bounding box center [34, 57] width 69 height 49
type input "vir"
click at [27, 77] on div at bounding box center [35, 77] width 64 height 6
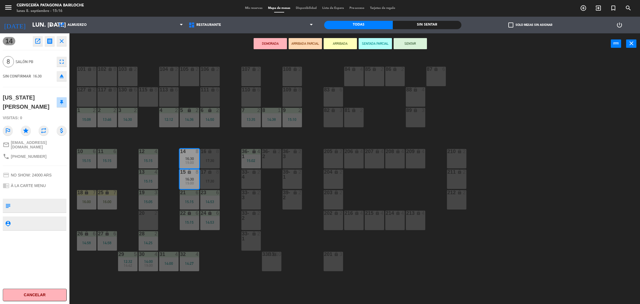
click at [64, 43] on icon "close" at bounding box center [61, 41] width 7 height 7
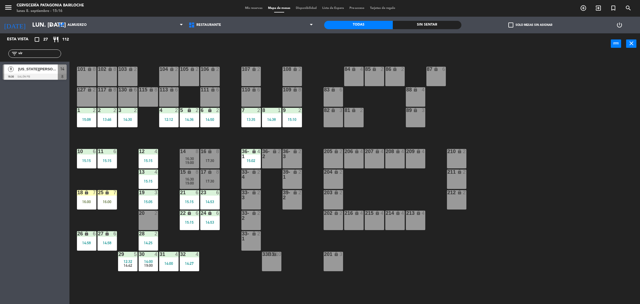
drag, startPoint x: 37, startPoint y: 55, endPoint x: 0, endPoint y: 64, distance: 38.2
click at [0, 64] on div "Esta vista crop_square 27 restaurant 112 filter_list vir 8 [US_STATE][PERSON_NA…" at bounding box center [34, 57] width 69 height 49
type input "bu"
click at [13, 149] on div "Esta vista crop_square 27 restaurant 112 filter_list bu 7 [PERSON_NAME] 16:00 S…" at bounding box center [34, 168] width 69 height 270
click at [42, 70] on span "[PERSON_NAME]" at bounding box center [38, 69] width 40 height 6
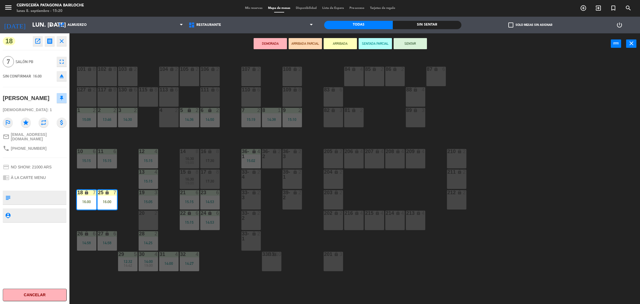
click at [61, 41] on icon "close" at bounding box center [61, 41] width 7 height 7
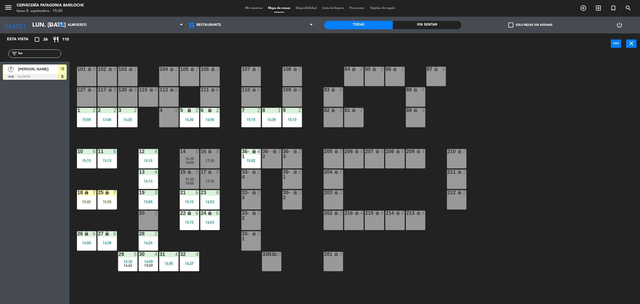
drag, startPoint x: 39, startPoint y: 55, endPoint x: 0, endPoint y: 66, distance: 40.3
click at [0, 66] on div "Esta vista crop_square 26 restaurant 110 filter_list bu 7 [PERSON_NAME] Buceta …" at bounding box center [34, 57] width 69 height 49
type input "virgi"
click at [41, 75] on div at bounding box center [35, 77] width 64 height 6
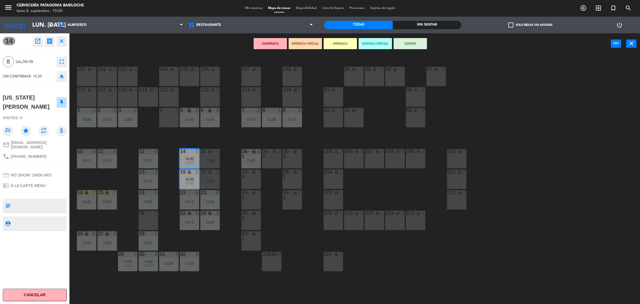
click at [337, 46] on button "ARRIBADA" at bounding box center [339, 43] width 33 height 11
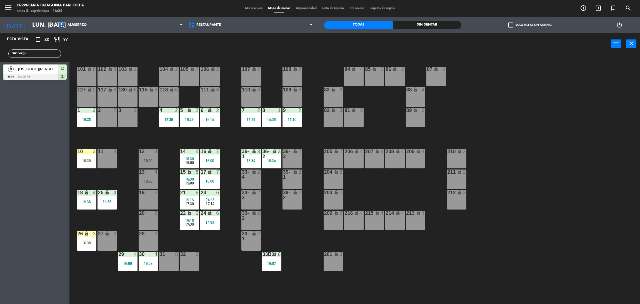
drag, startPoint x: 48, startPoint y: 56, endPoint x: 0, endPoint y: 59, distance: 48.2
click at [0, 59] on div "filter_list virgi" at bounding box center [34, 54] width 69 height 16
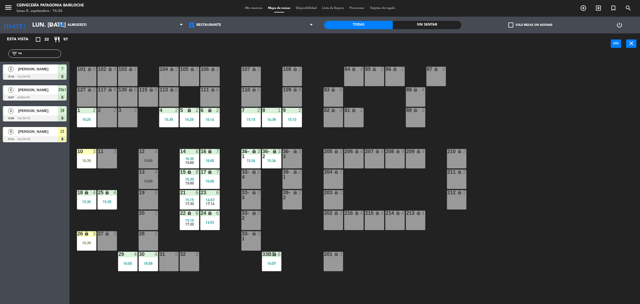
type input "r"
